Goal: Task Accomplishment & Management: Manage account settings

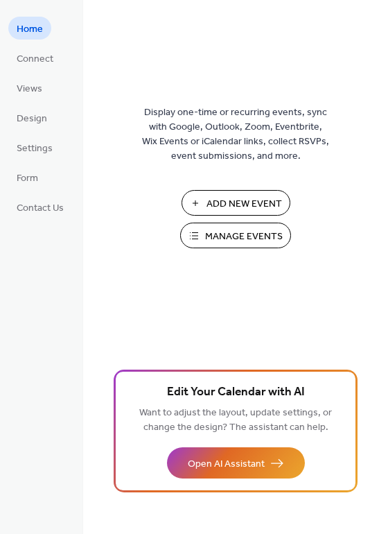
click at [226, 229] on span "Manage Events" at bounding box center [244, 236] width 78 height 15
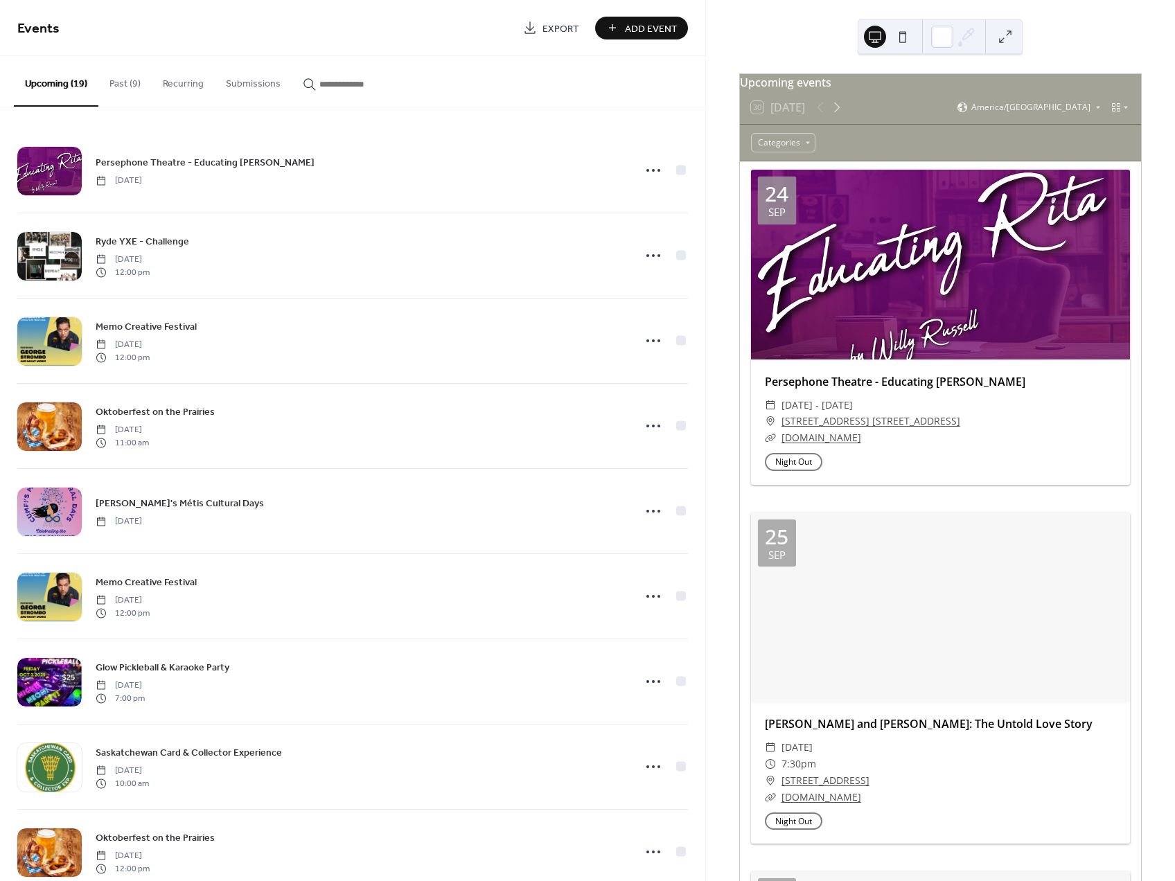
click at [107, 79] on button "Past (9)" at bounding box center [124, 80] width 53 height 49
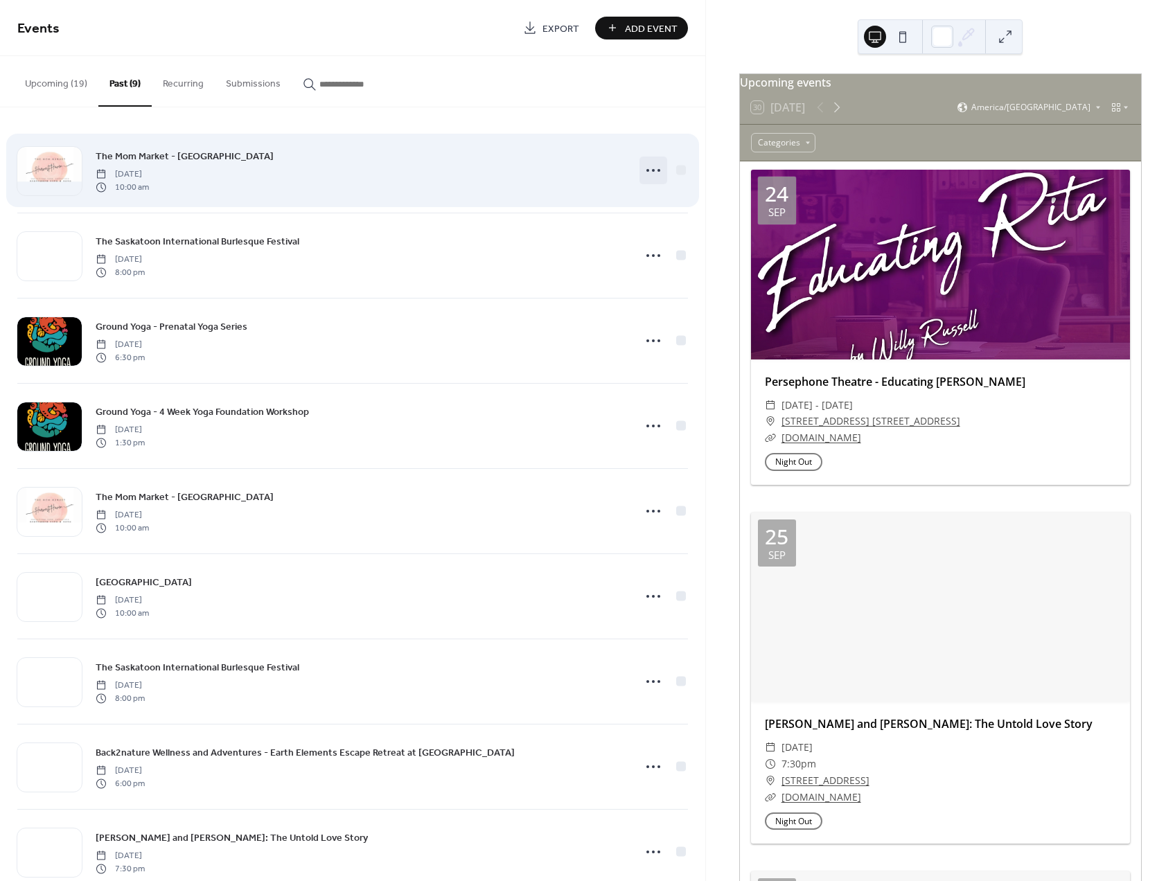
click at [643, 173] on icon at bounding box center [653, 170] width 22 height 22
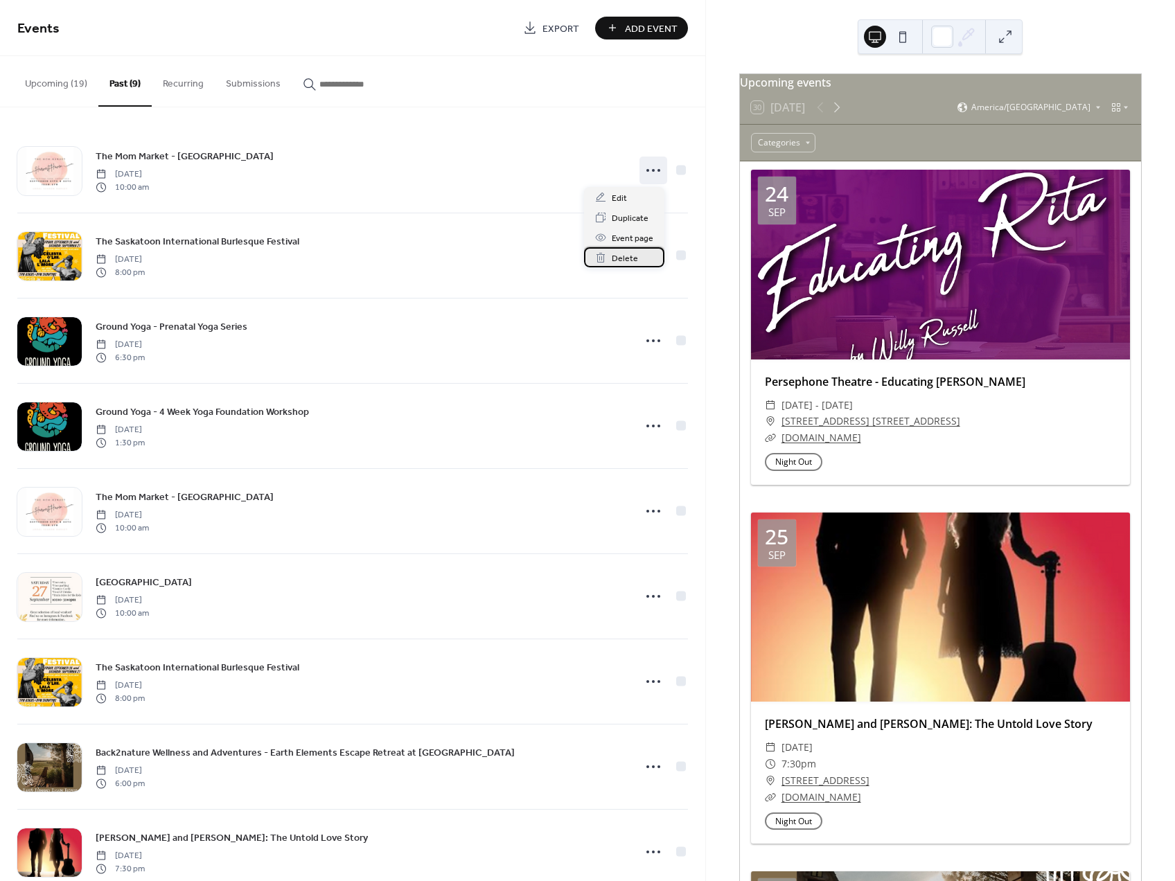
click at [631, 258] on span "Delete" at bounding box center [625, 259] width 26 height 15
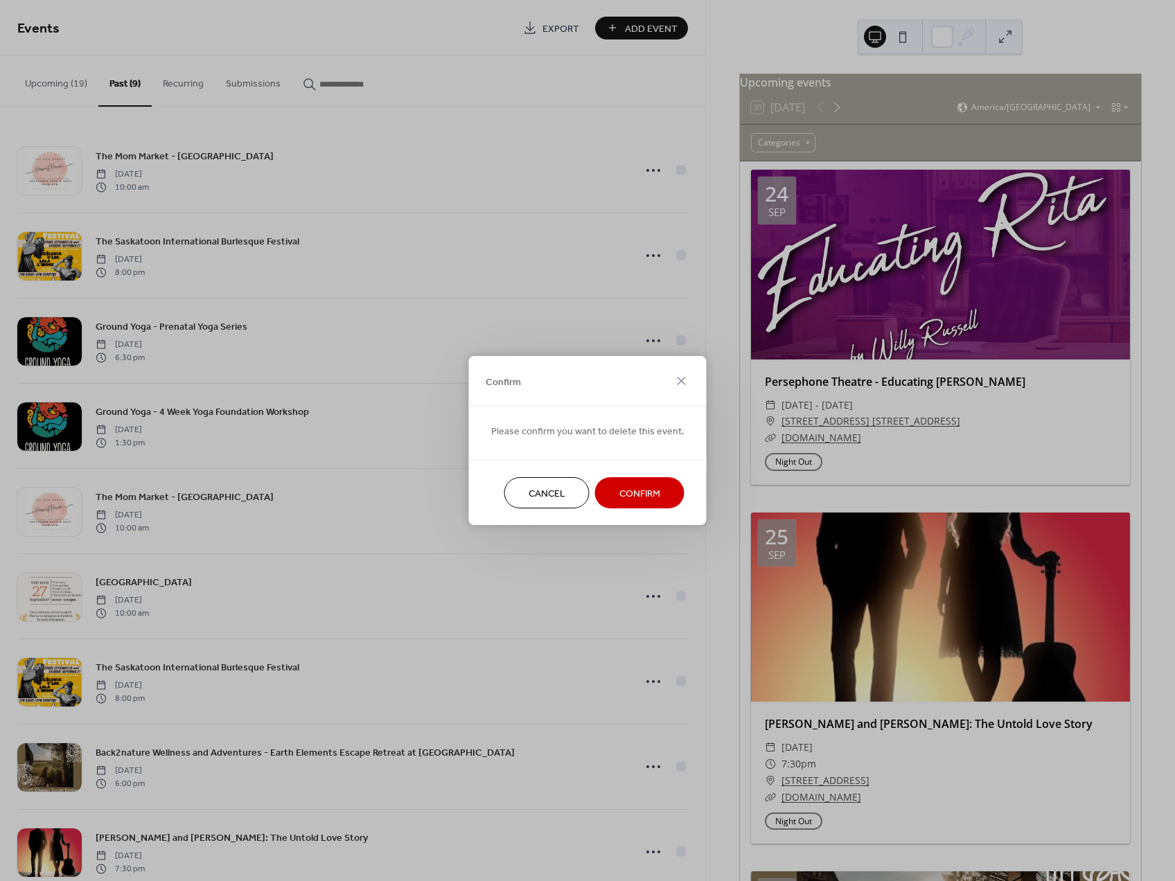
click at [619, 489] on span "Confirm" at bounding box center [639, 494] width 41 height 15
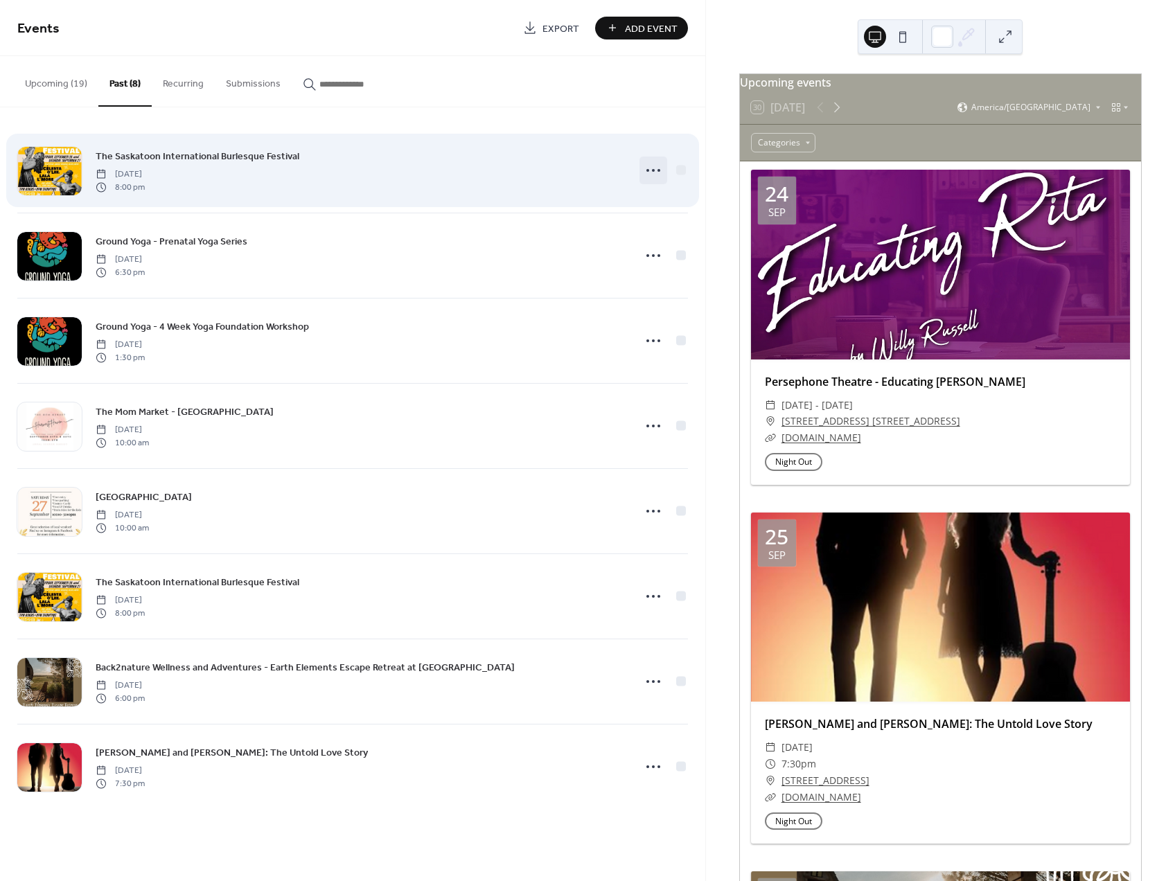
click at [651, 169] on icon at bounding box center [653, 170] width 22 height 22
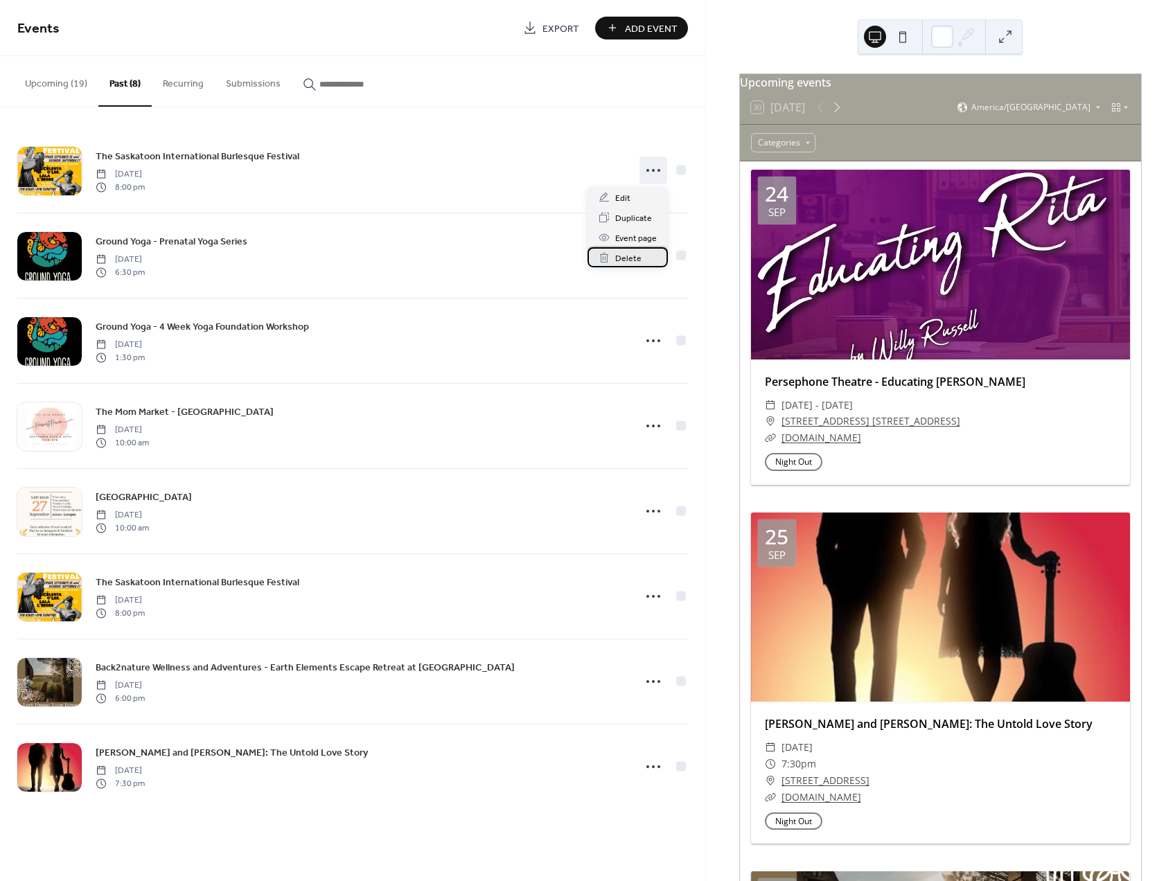
click at [624, 256] on span "Delete" at bounding box center [628, 259] width 26 height 15
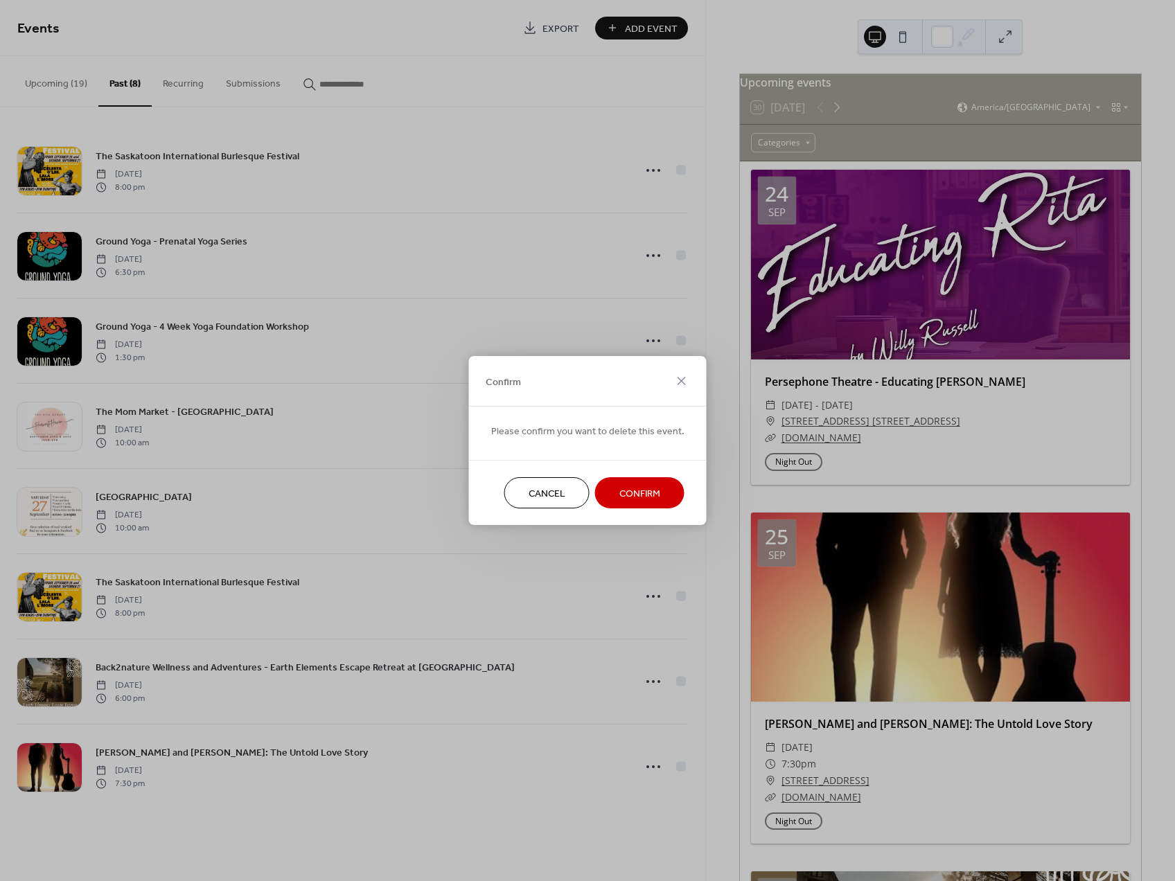
click at [619, 489] on span "Confirm" at bounding box center [639, 494] width 41 height 15
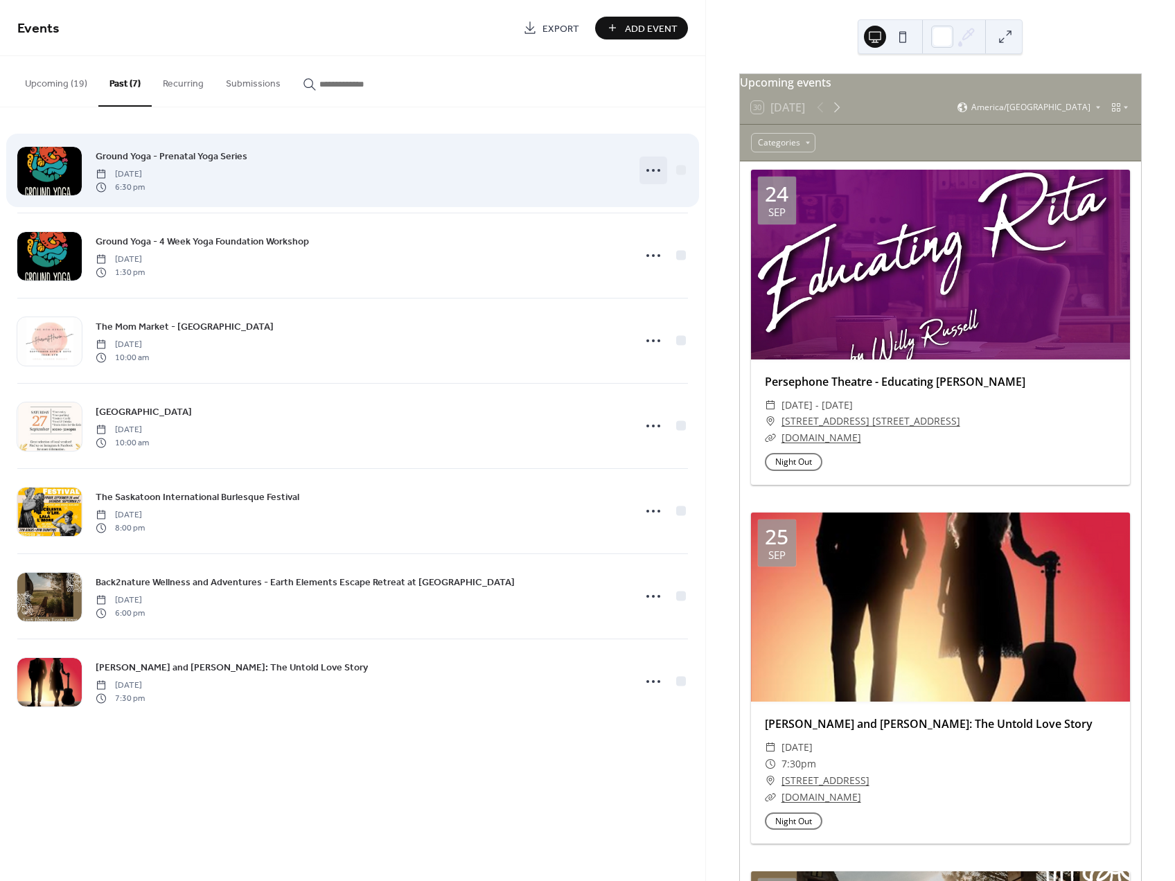
click at [652, 175] on icon at bounding box center [653, 170] width 22 height 22
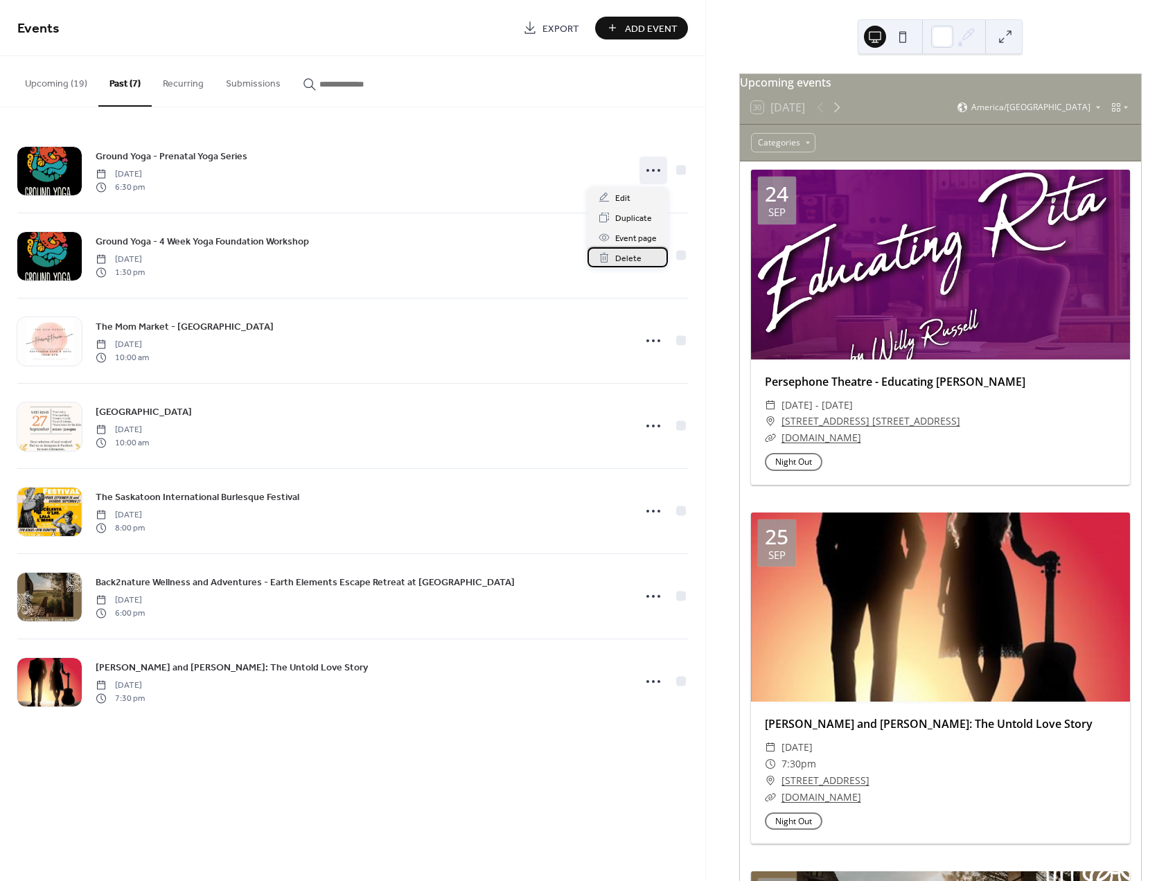
click at [643, 253] on div "Delete" at bounding box center [628, 257] width 80 height 20
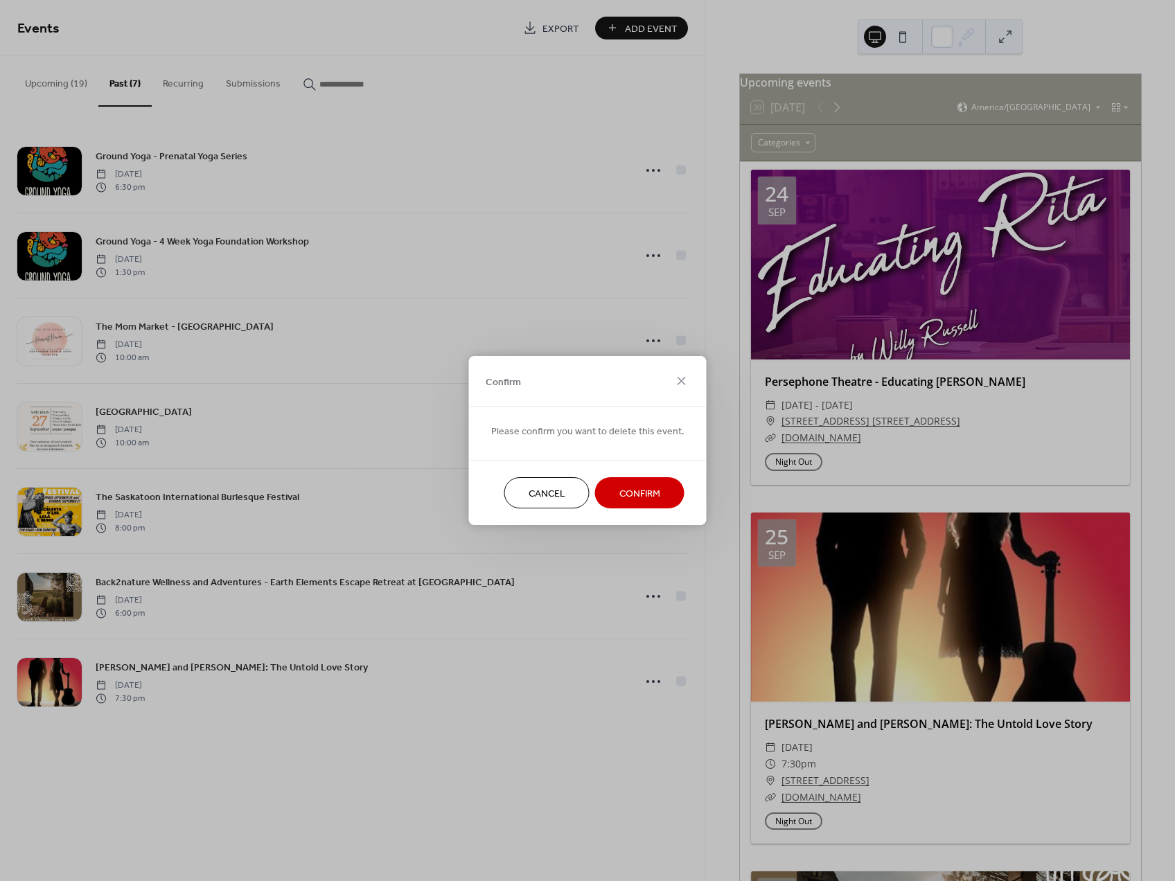
click at [619, 487] on span "Confirm" at bounding box center [639, 494] width 41 height 15
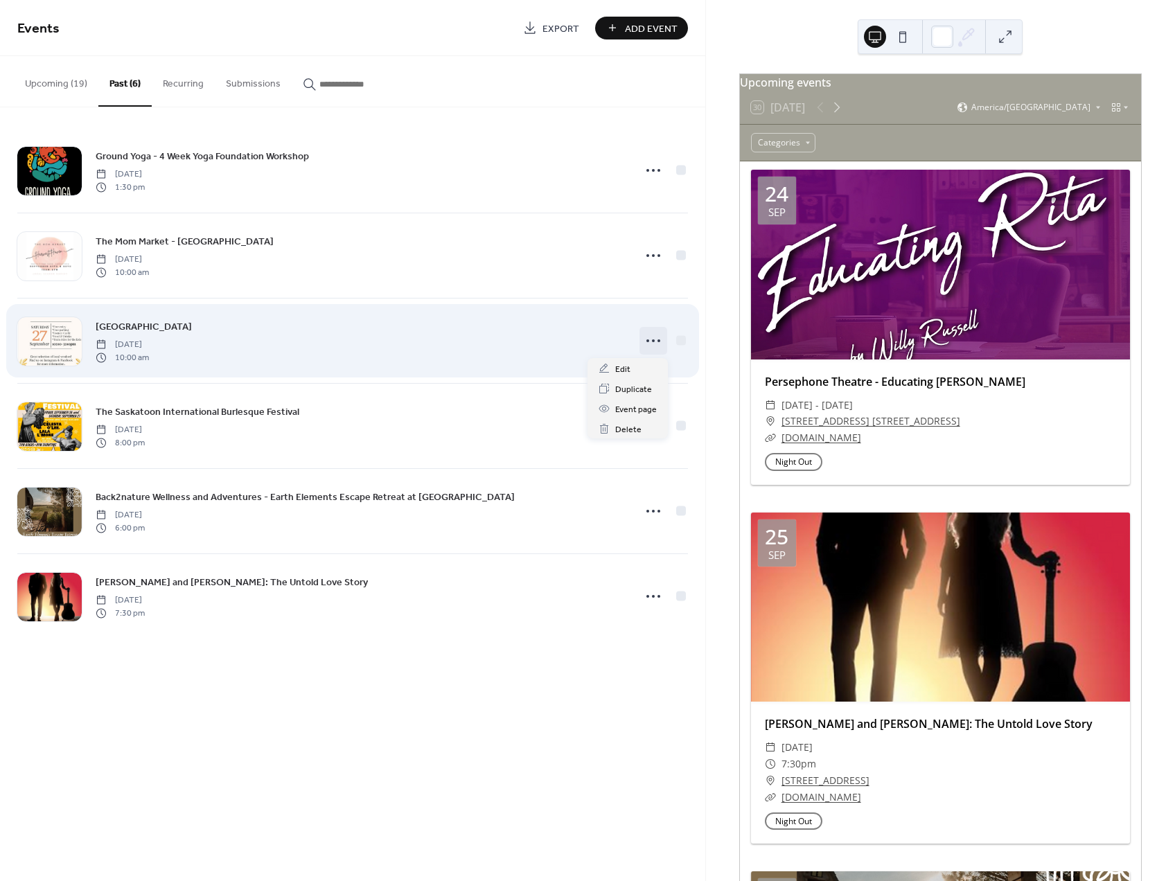
click at [644, 347] on icon at bounding box center [653, 341] width 22 height 22
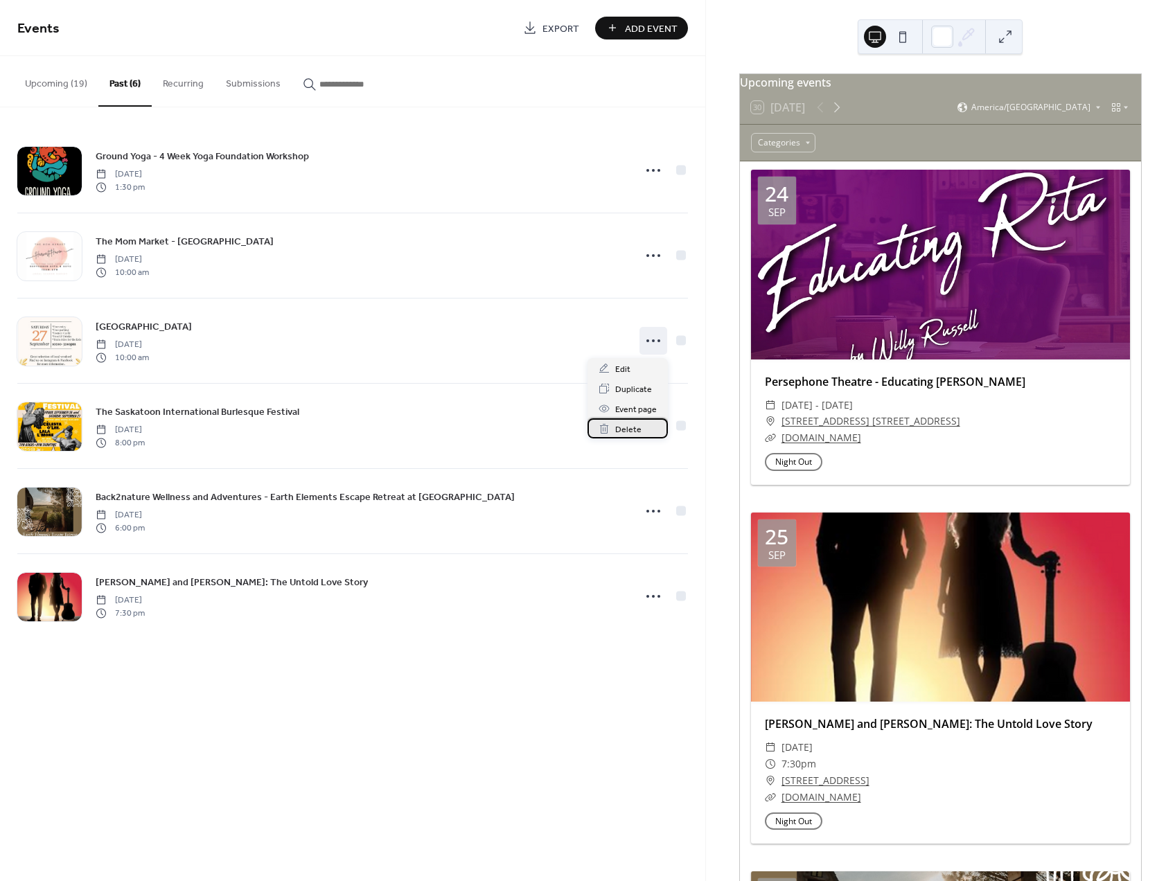
click at [637, 425] on span "Delete" at bounding box center [628, 430] width 26 height 15
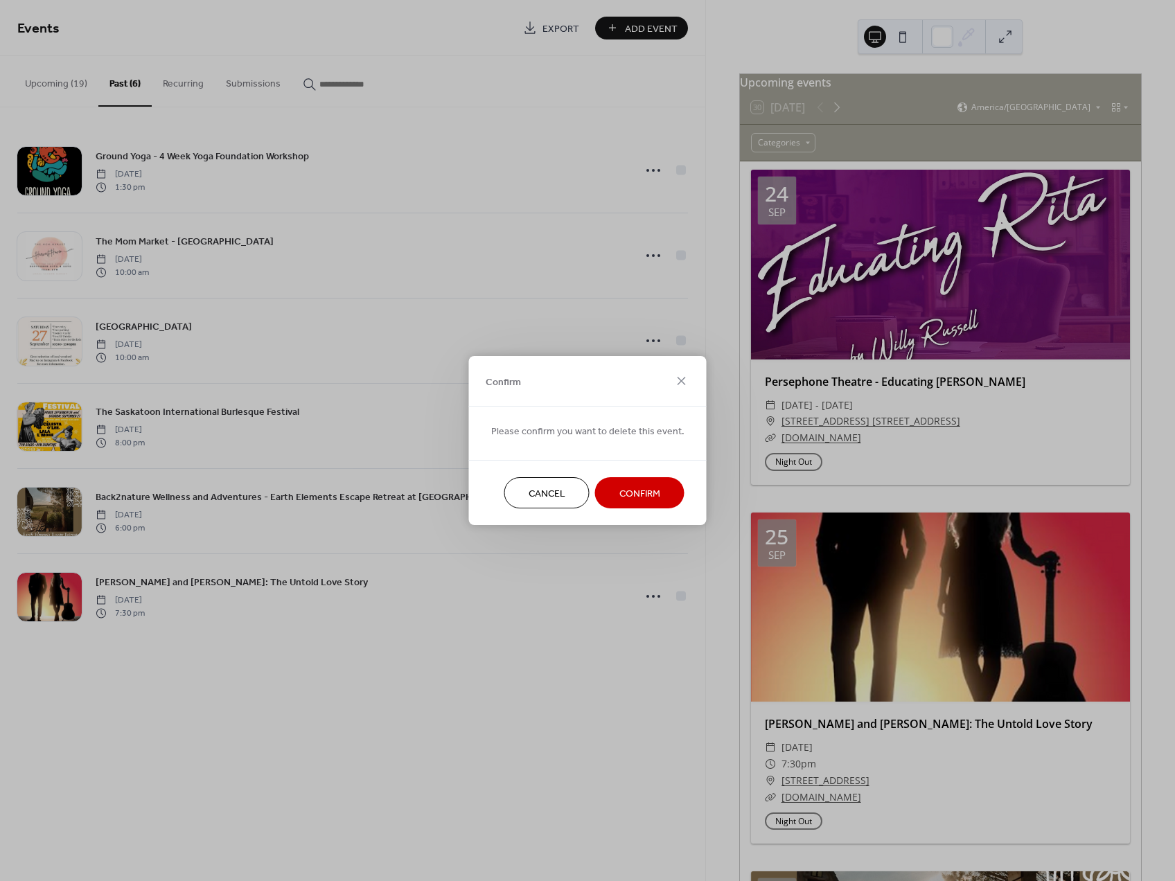
click at [643, 491] on span "Confirm" at bounding box center [639, 494] width 41 height 15
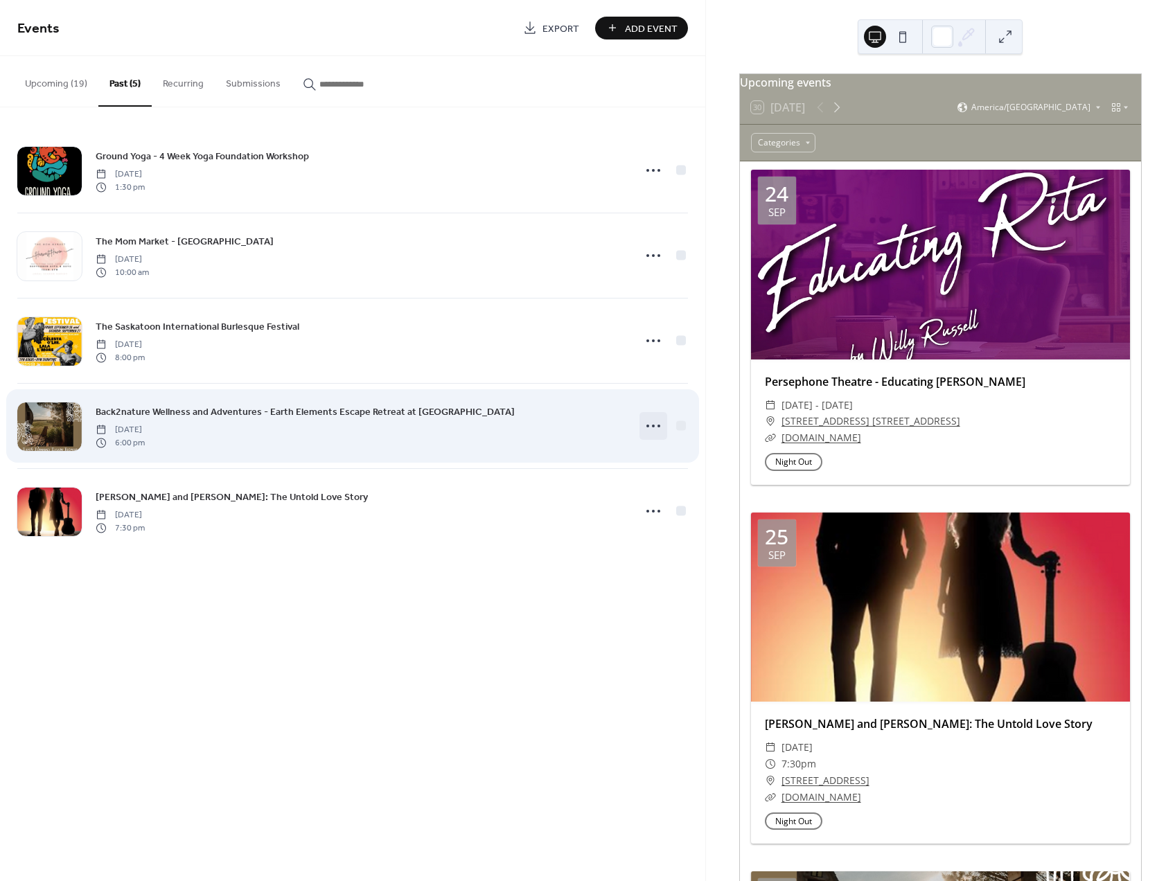
click at [649, 428] on icon at bounding box center [653, 426] width 22 height 22
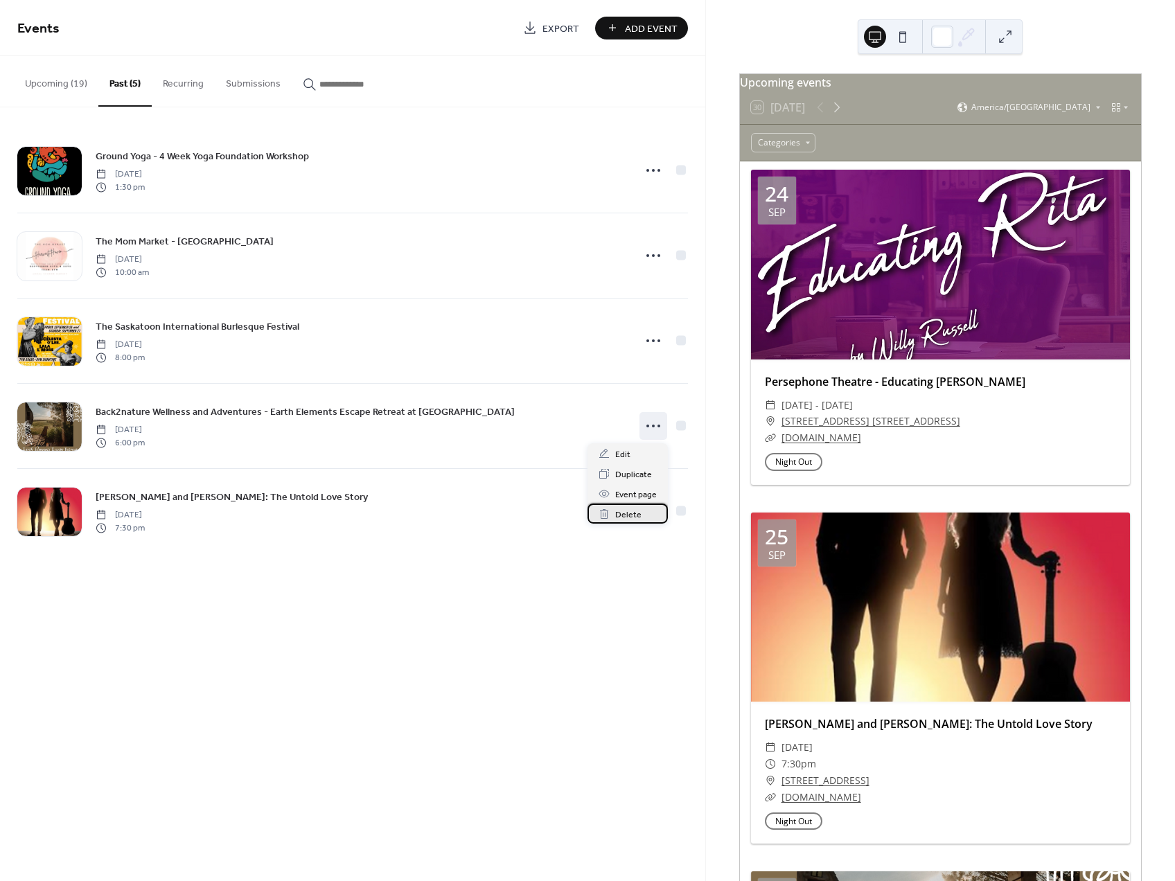
click at [638, 507] on div "Delete" at bounding box center [628, 514] width 80 height 20
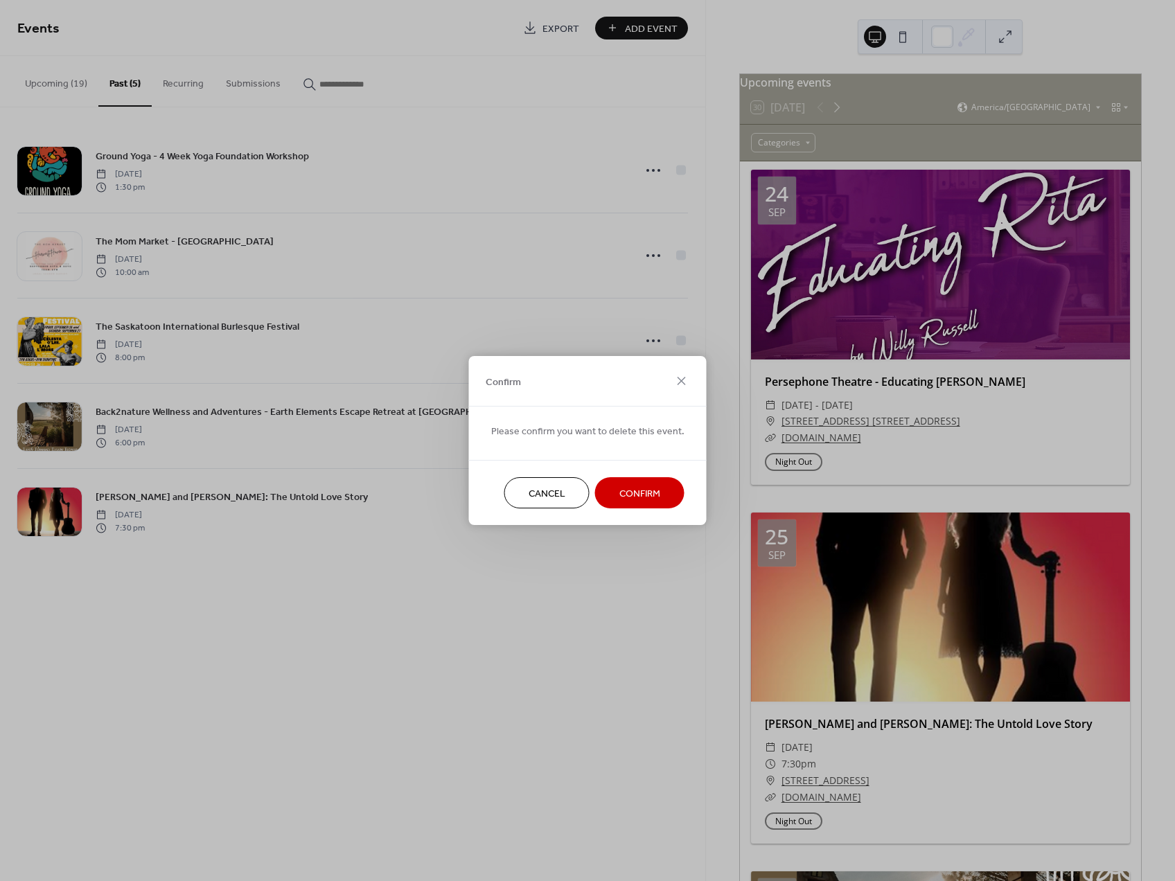
click at [633, 486] on button "Confirm" at bounding box center [639, 492] width 89 height 31
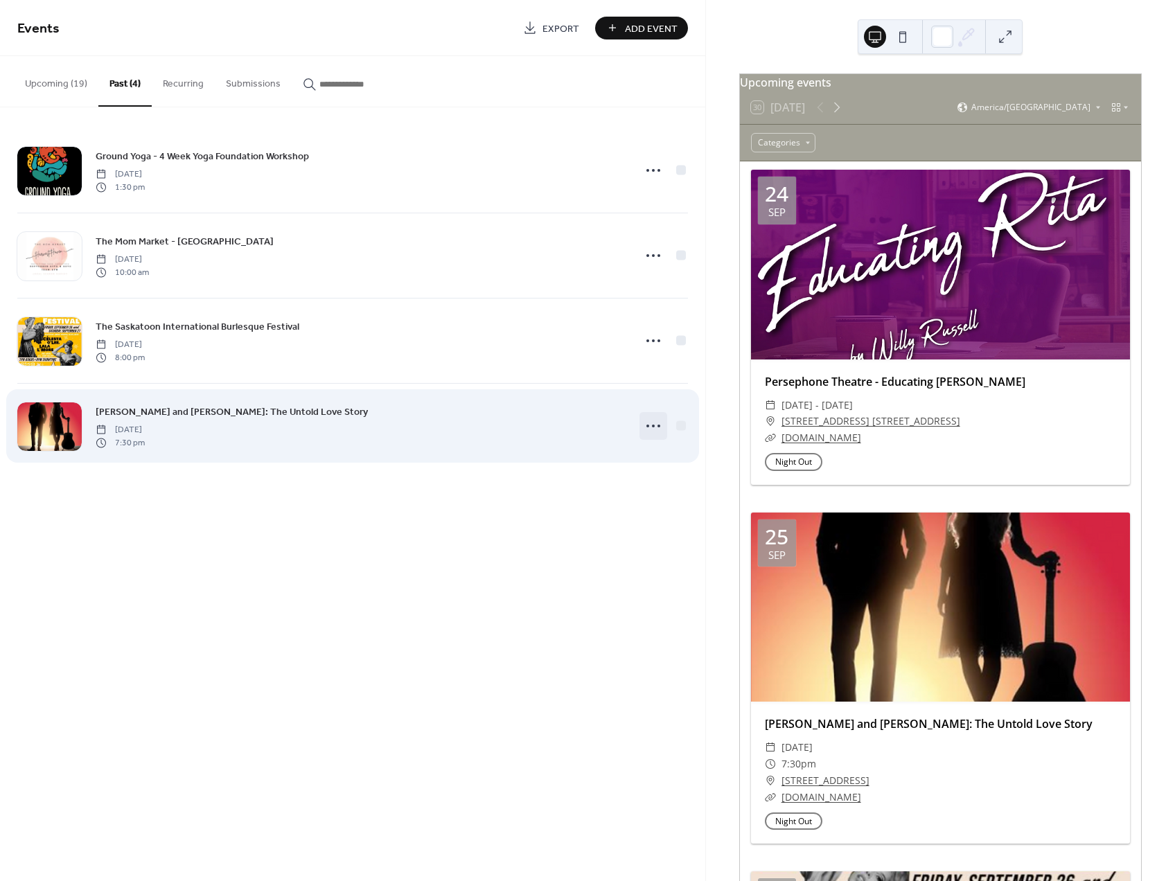
click at [646, 428] on icon at bounding box center [653, 426] width 22 height 22
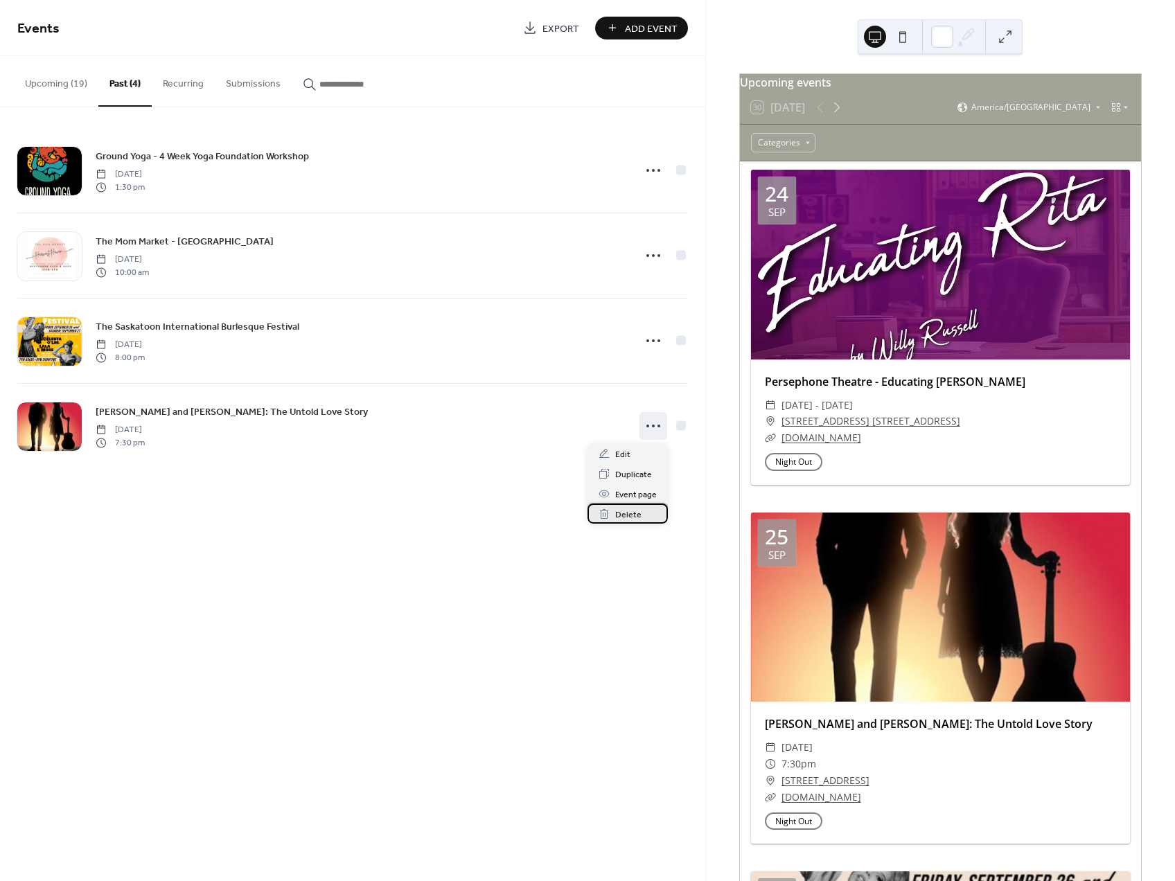
click at [637, 511] on span "Delete" at bounding box center [628, 515] width 26 height 15
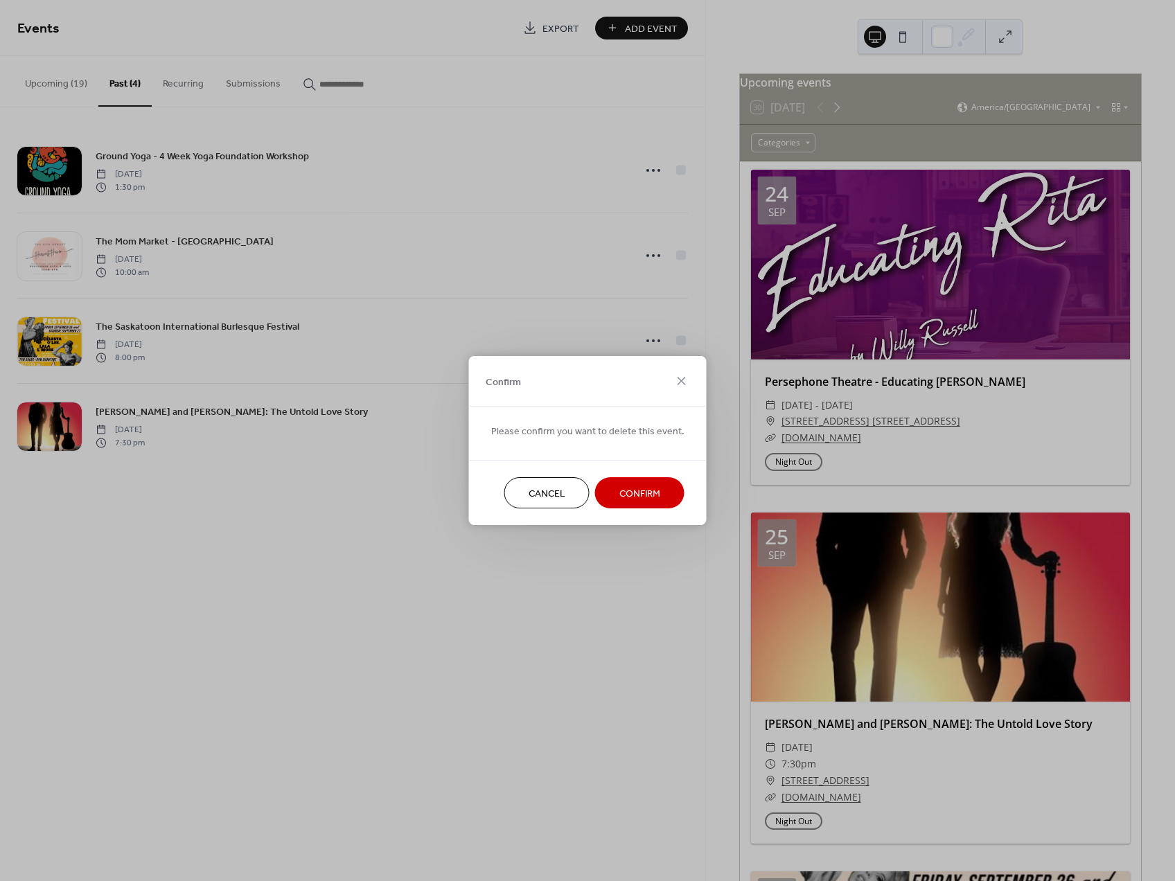
click at [633, 489] on button "Confirm" at bounding box center [639, 492] width 89 height 31
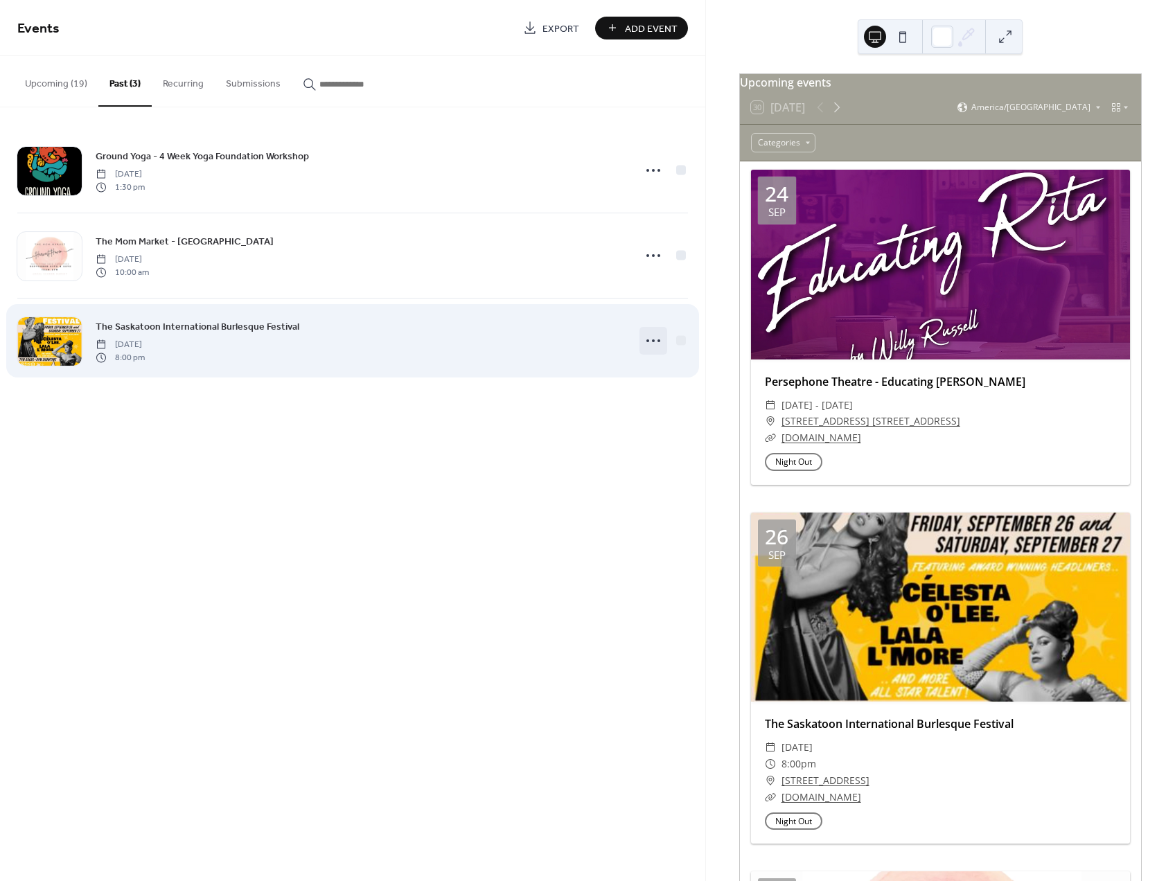
click at [644, 336] on icon at bounding box center [653, 341] width 22 height 22
click at [649, 342] on icon at bounding box center [653, 341] width 22 height 22
click at [651, 342] on icon at bounding box center [653, 341] width 22 height 22
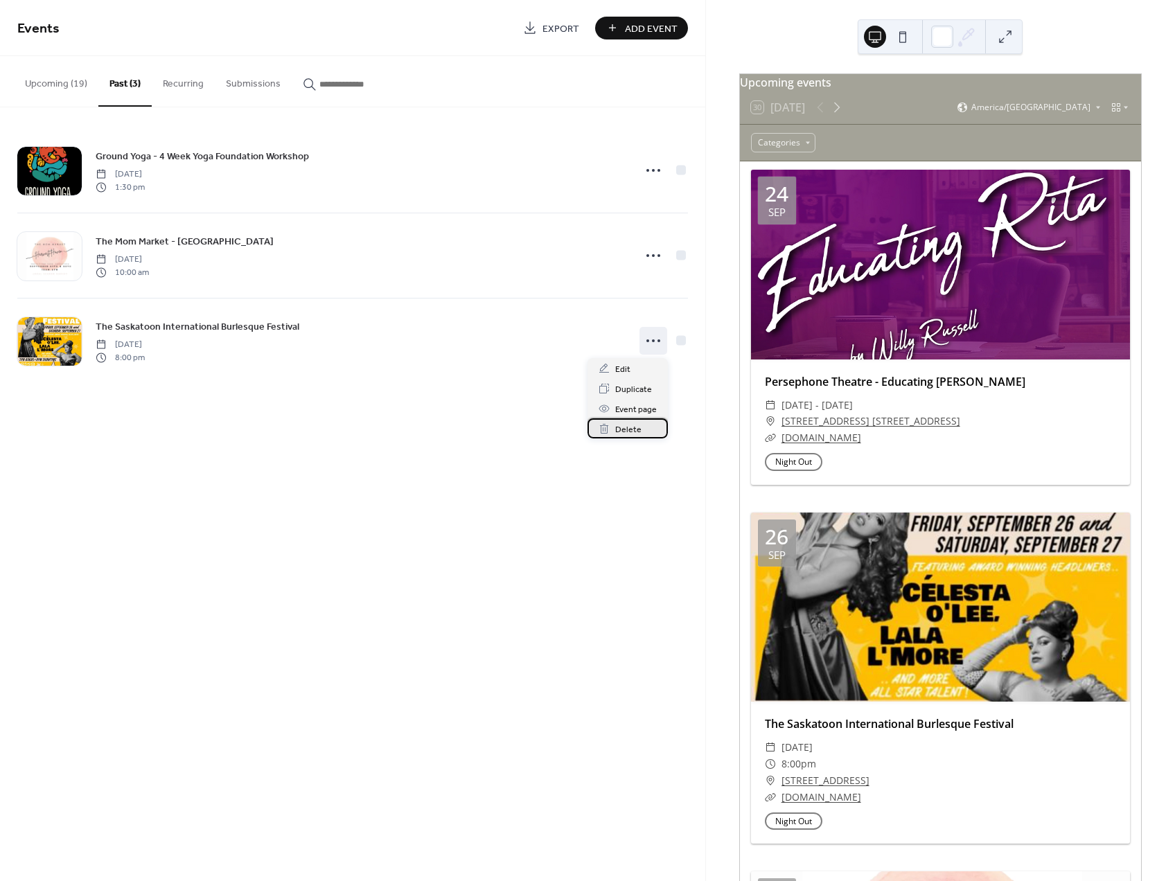
click at [641, 428] on div "Delete" at bounding box center [628, 429] width 80 height 20
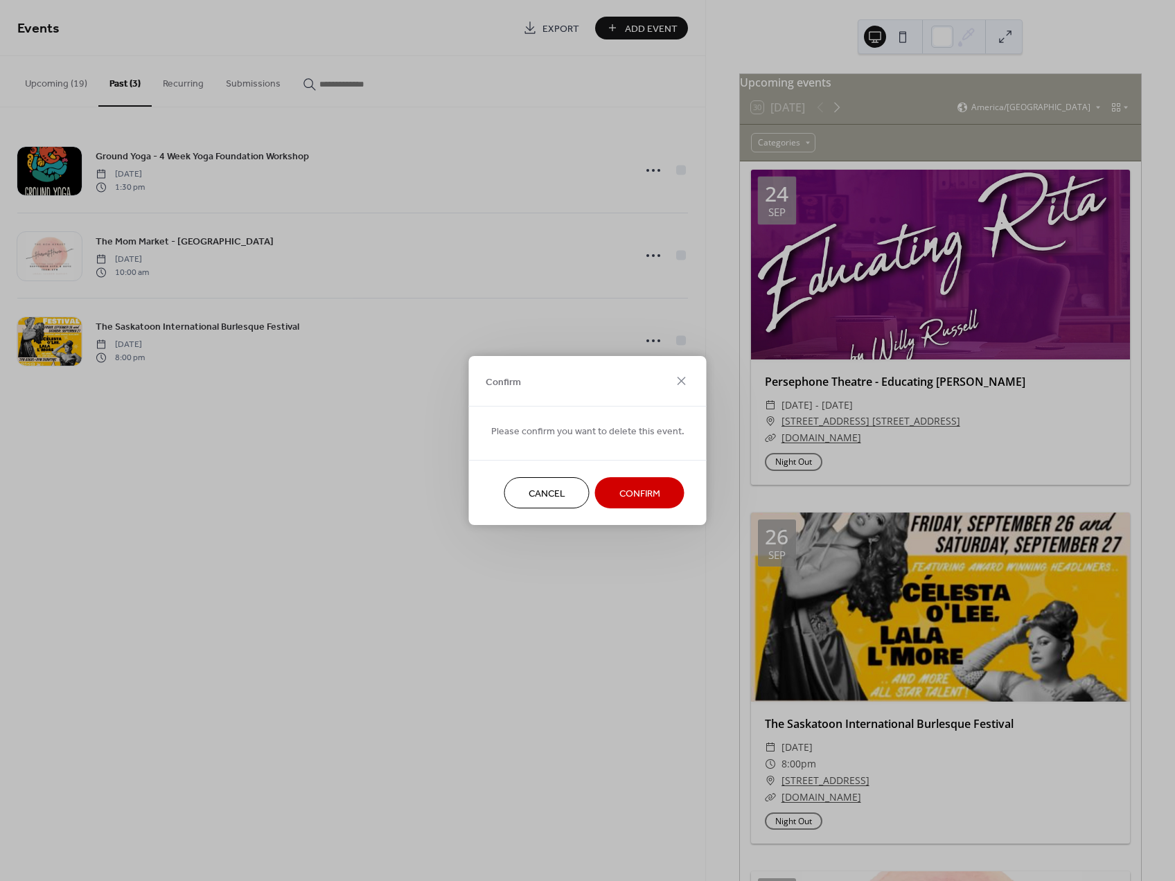
click at [643, 511] on div "Cancel Confirm" at bounding box center [588, 492] width 238 height 65
click at [643, 498] on span "Confirm" at bounding box center [639, 494] width 41 height 15
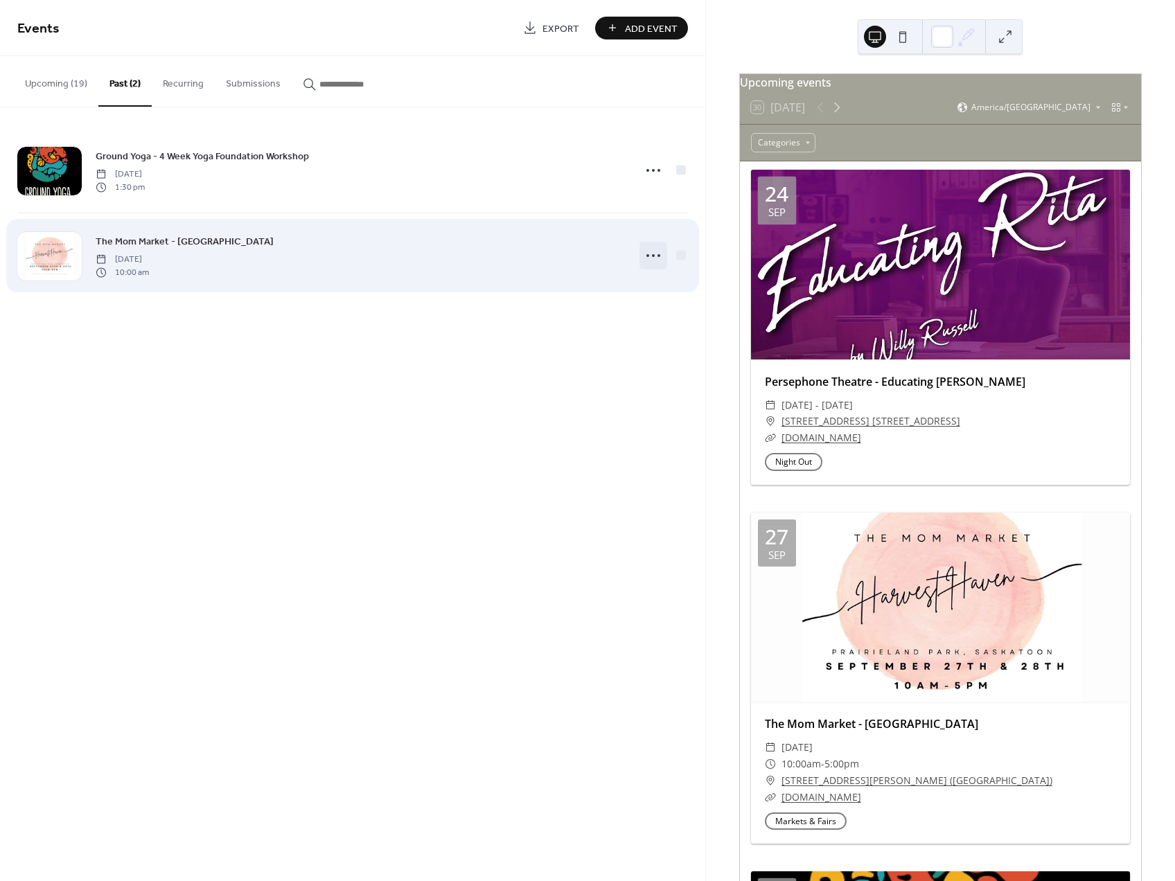
click at [650, 250] on icon at bounding box center [653, 256] width 22 height 22
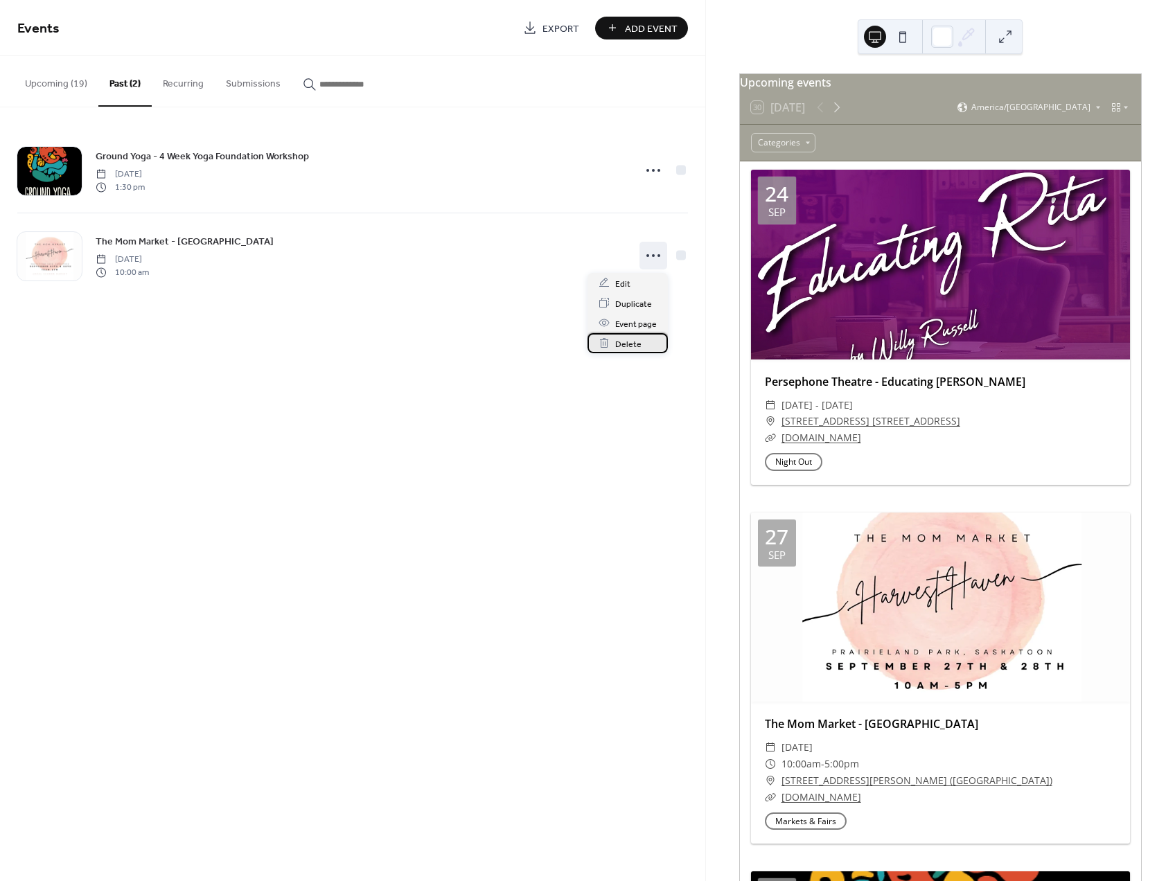
click at [619, 341] on span "Delete" at bounding box center [628, 344] width 26 height 15
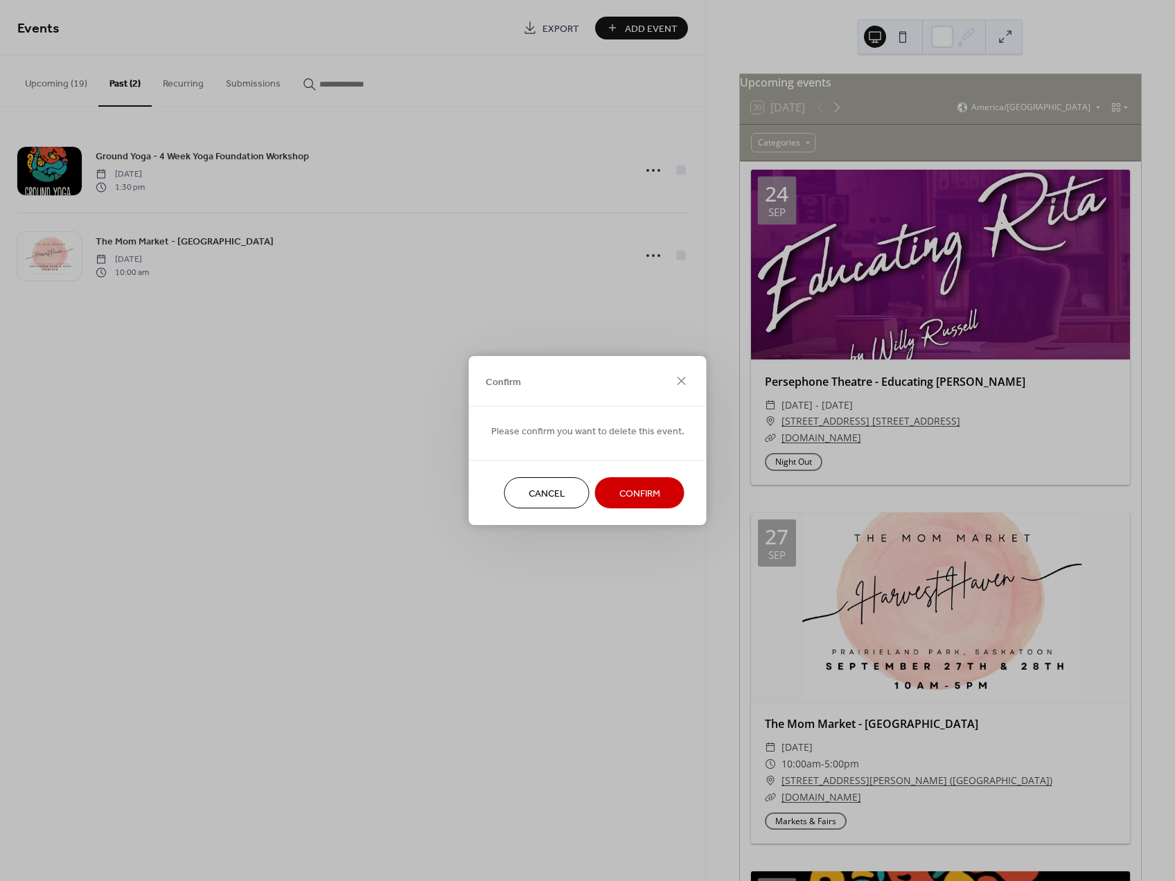
click at [619, 478] on button "Confirm" at bounding box center [639, 492] width 89 height 31
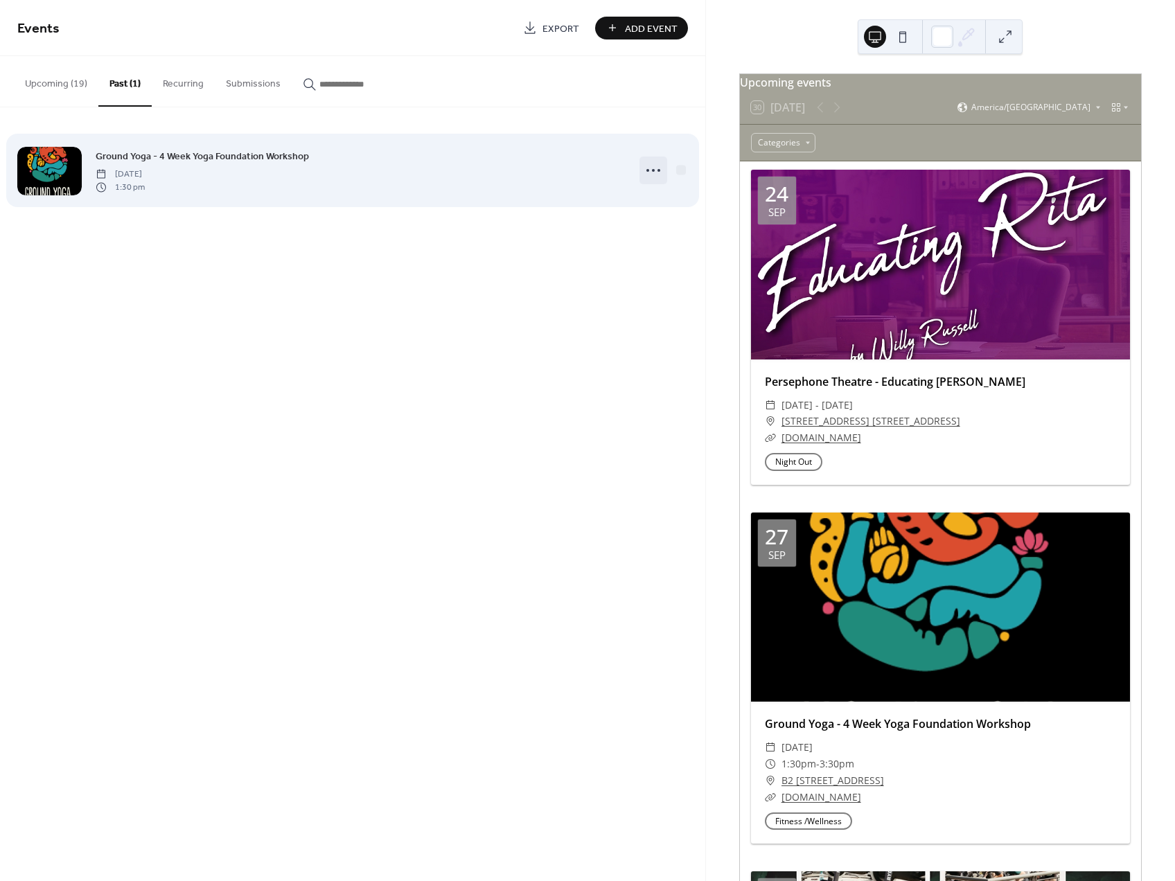
click at [649, 170] on icon at bounding box center [653, 170] width 22 height 22
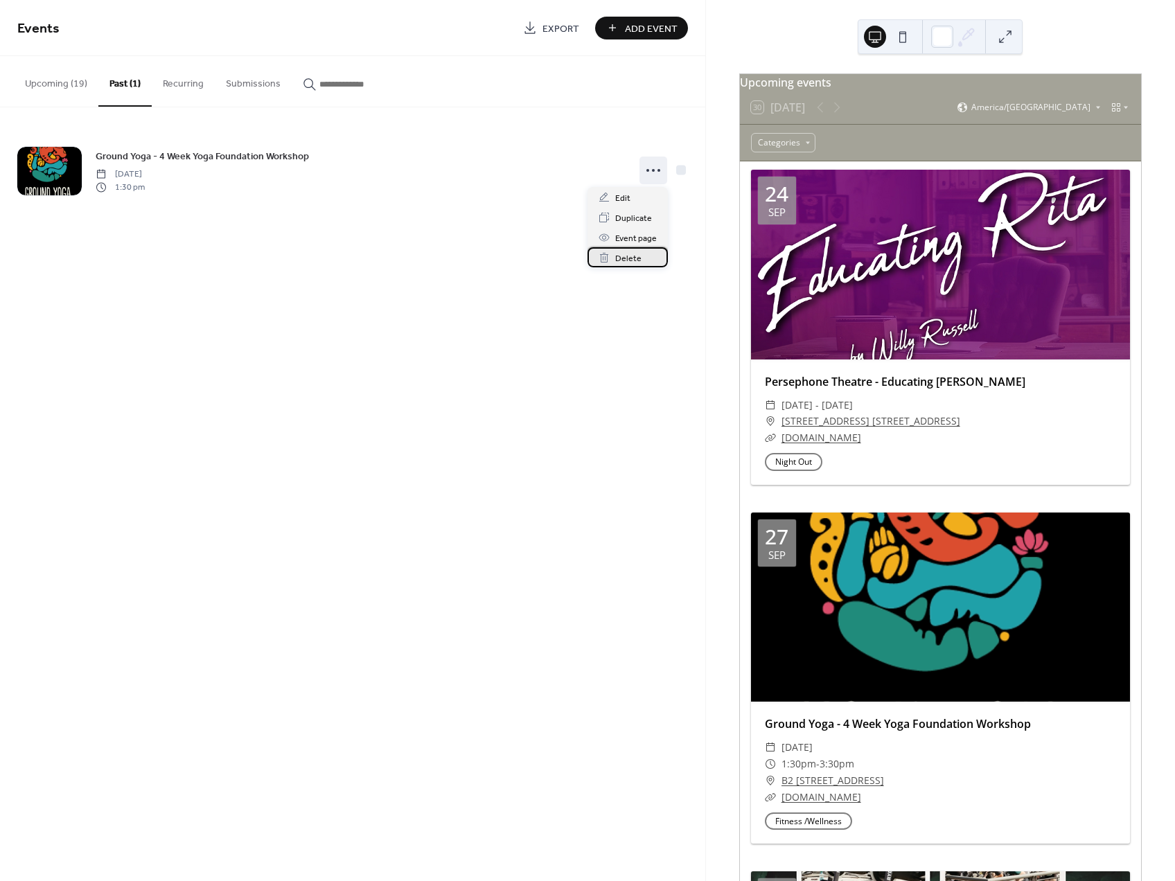
click at [632, 256] on span "Delete" at bounding box center [628, 259] width 26 height 15
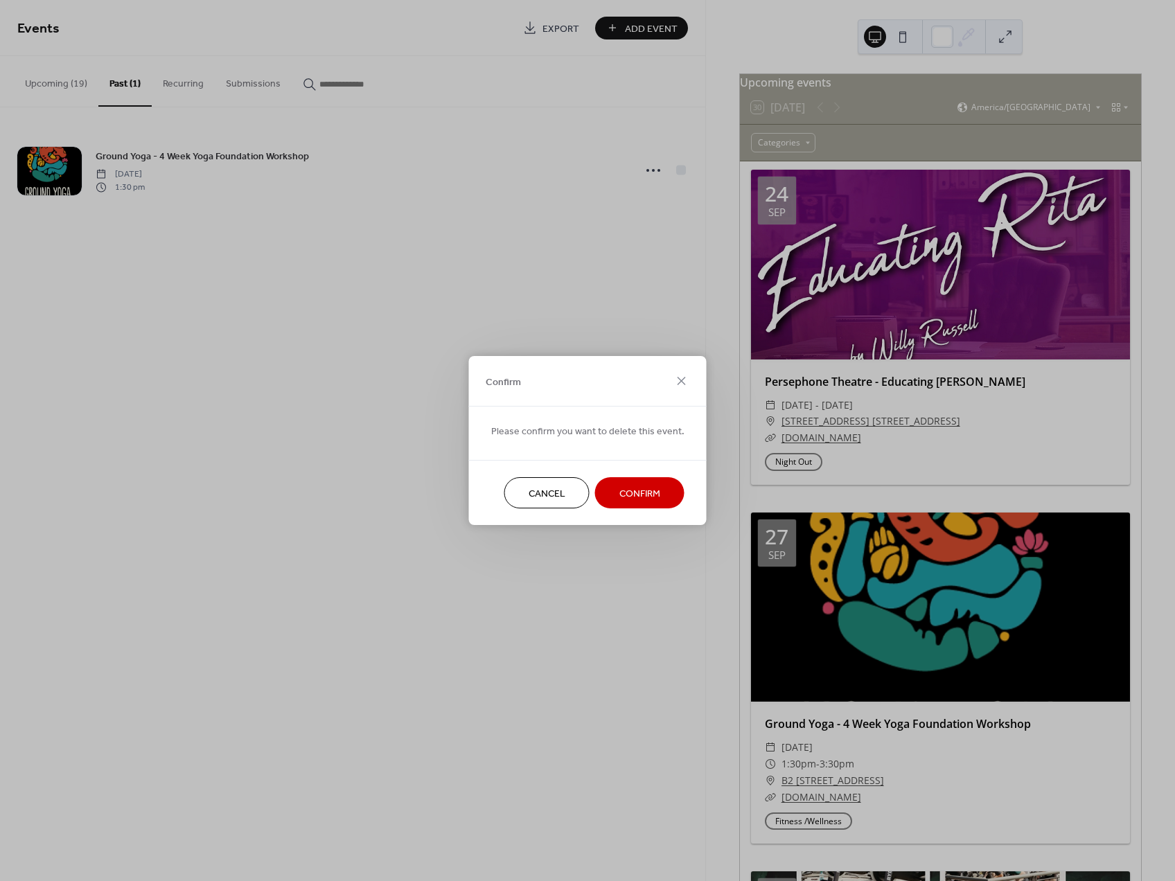
click at [651, 482] on button "Confirm" at bounding box center [639, 492] width 89 height 31
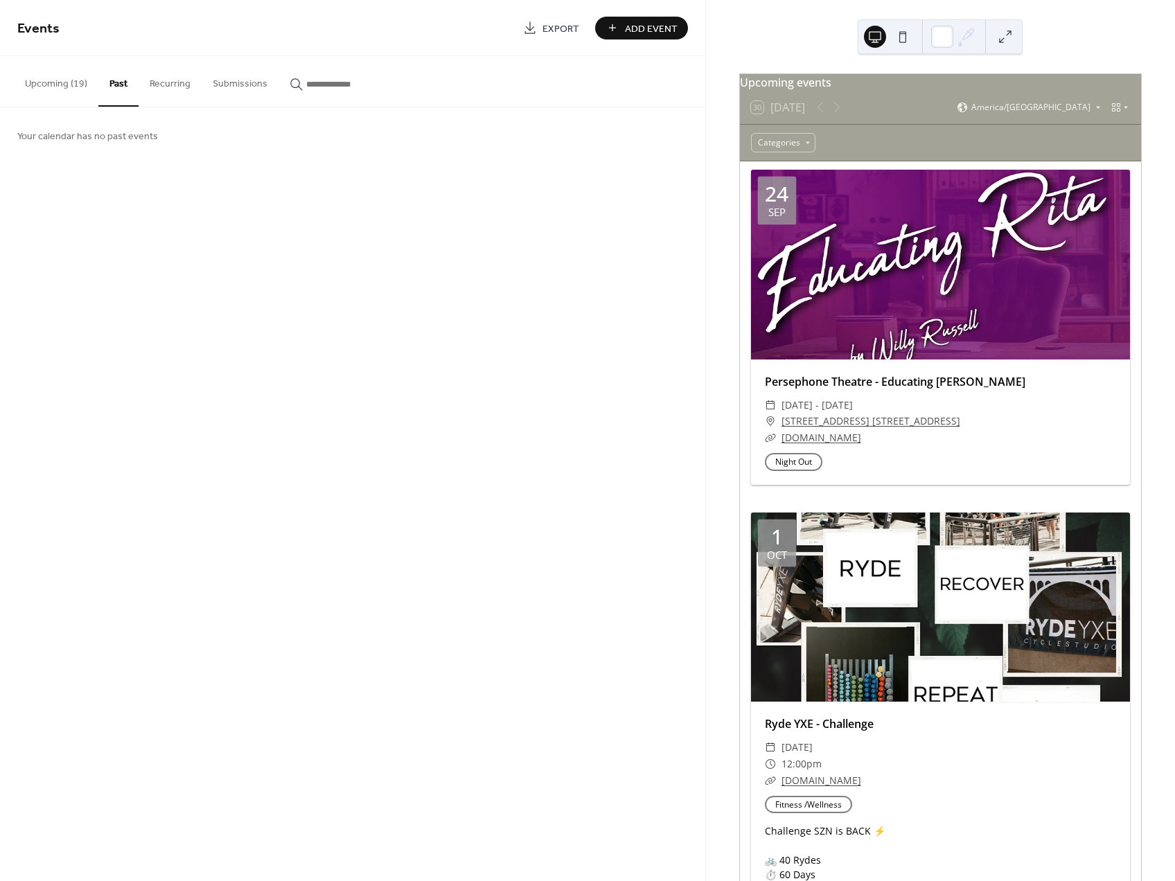
click at [42, 87] on button "Upcoming (19)" at bounding box center [56, 80] width 85 height 49
